Goal: Check status: Check status

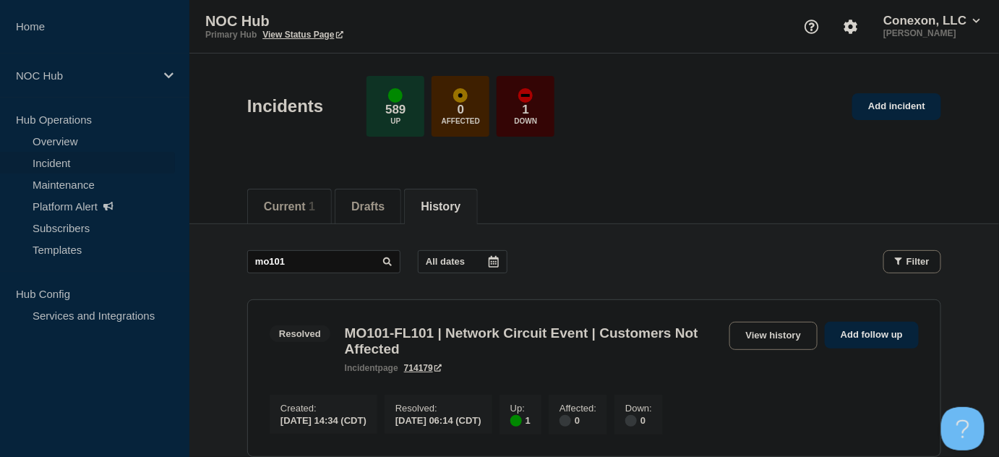
click at [67, 160] on link "Incident" at bounding box center [87, 163] width 175 height 22
click at [306, 215] on li "Current 1" at bounding box center [289, 206] width 85 height 35
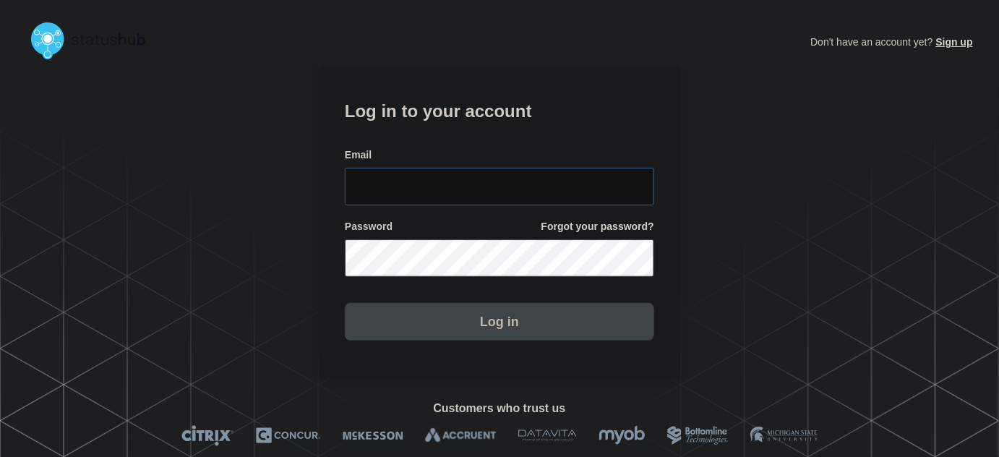
type input "[PERSON_NAME][EMAIL_ADDRESS][PERSON_NAME][DOMAIN_NAME]"
click at [509, 182] on input "[PERSON_NAME][EMAIL_ADDRESS][PERSON_NAME][DOMAIN_NAME]" at bounding box center [499, 187] width 309 height 38
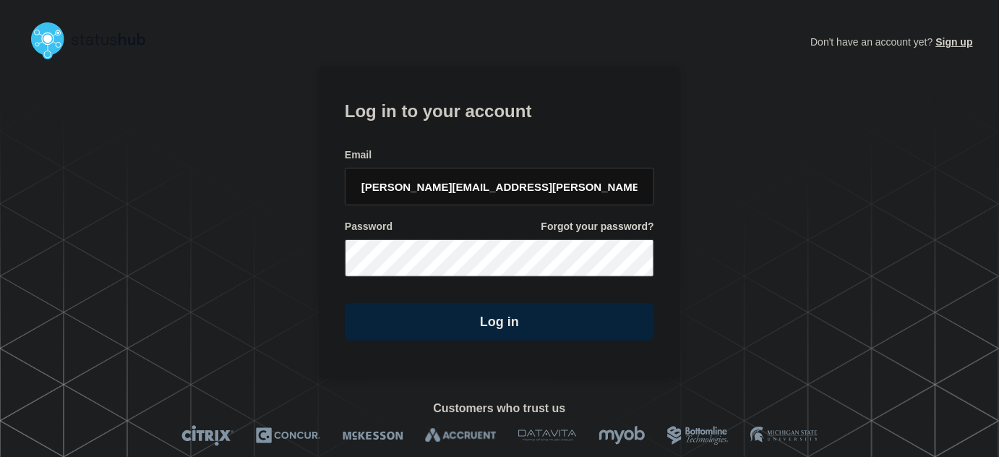
click at [458, 140] on form "Log in to your account Email [PERSON_NAME][EMAIL_ADDRESS][PERSON_NAME][DOMAIN_N…" at bounding box center [499, 218] width 309 height 244
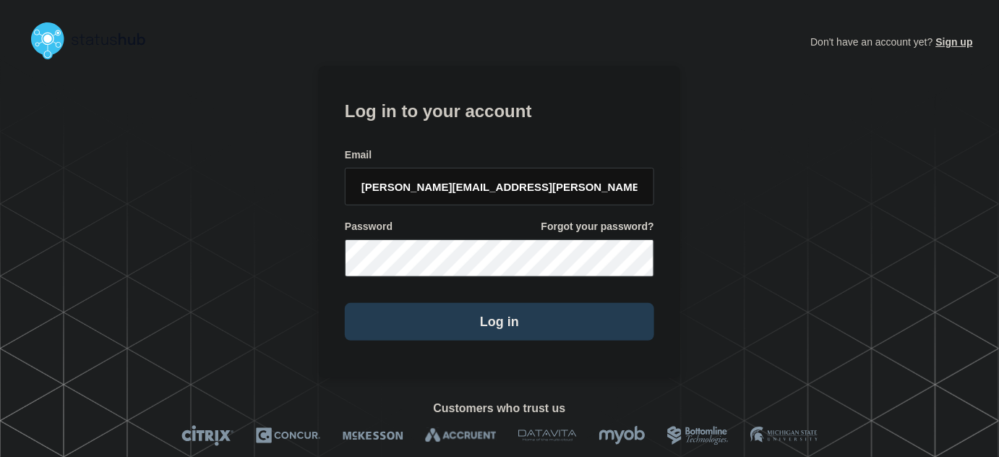
click at [438, 327] on button "Log in" at bounding box center [499, 322] width 309 height 38
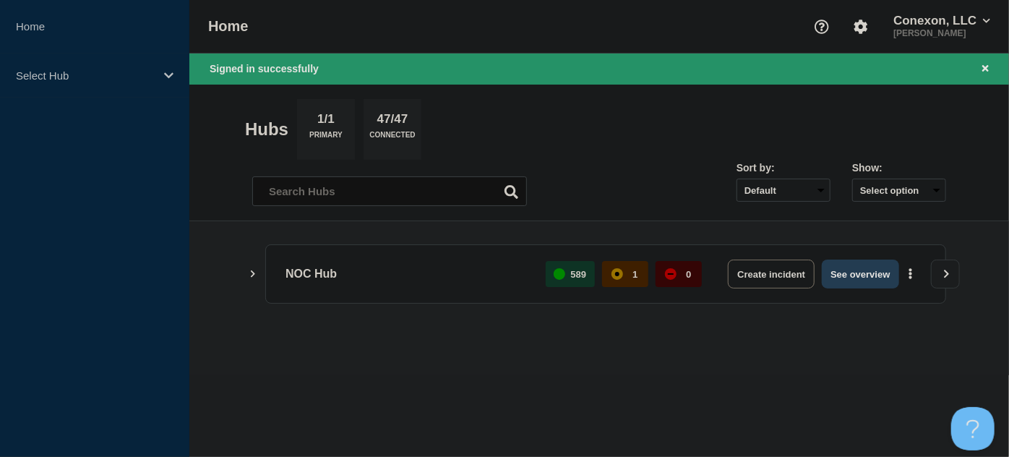
click at [845, 271] on button "See overview" at bounding box center [860, 273] width 77 height 29
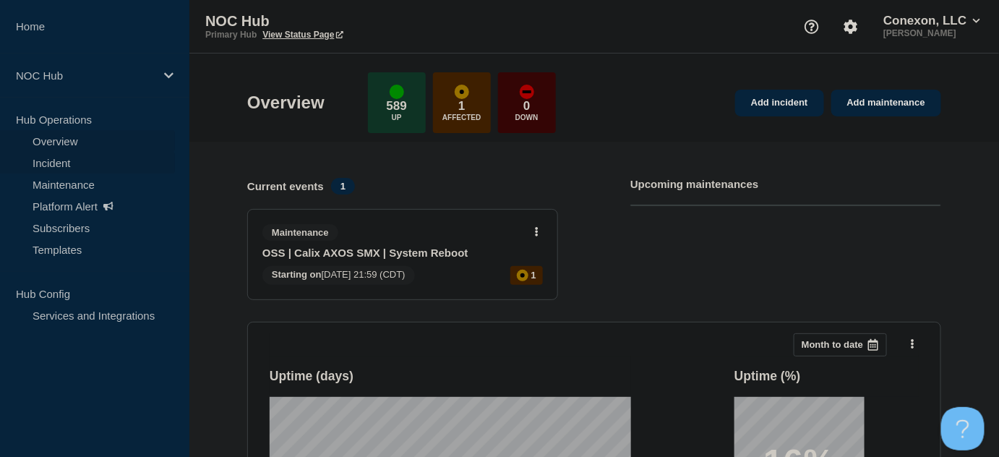
click at [57, 160] on link "Incident" at bounding box center [87, 163] width 175 height 22
